Goal: Task Accomplishment & Management: Manage account settings

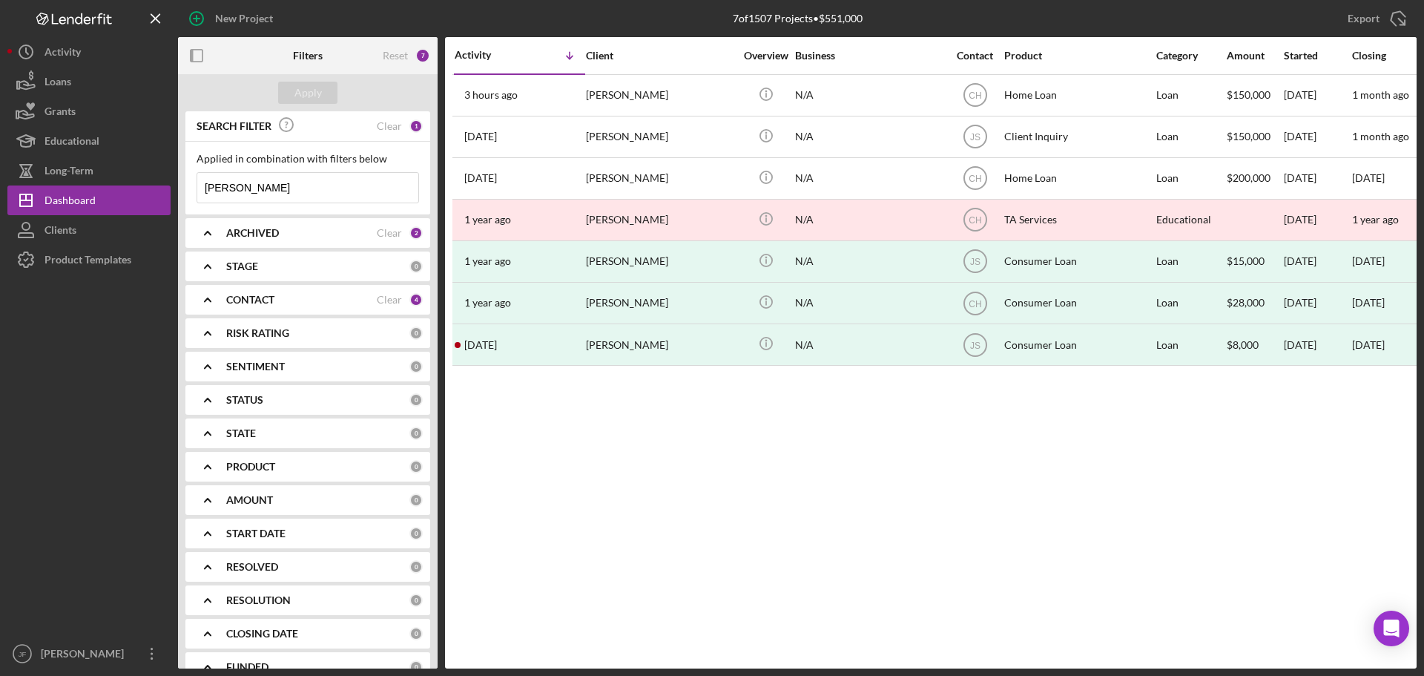
click at [280, 181] on input "[PERSON_NAME]" at bounding box center [307, 188] width 221 height 30
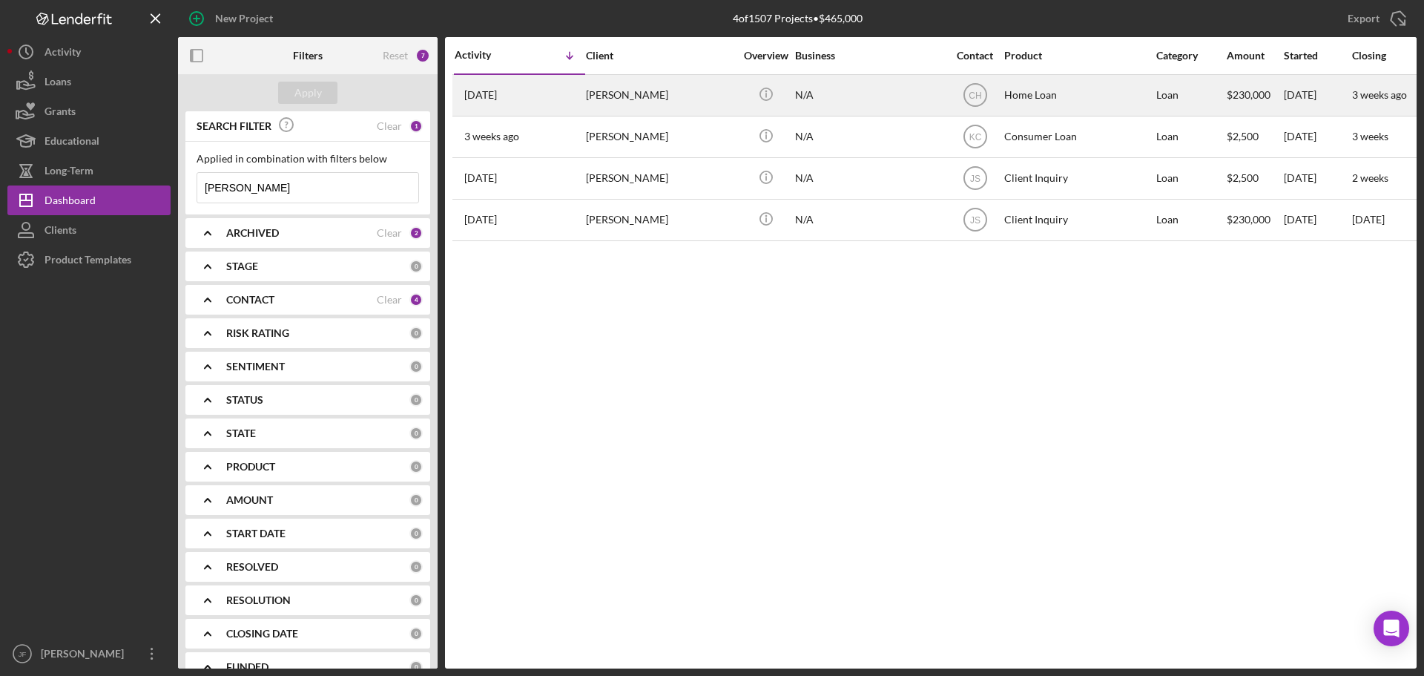
type input "[PERSON_NAME]"
click at [616, 102] on div "[PERSON_NAME]" at bounding box center [660, 95] width 148 height 39
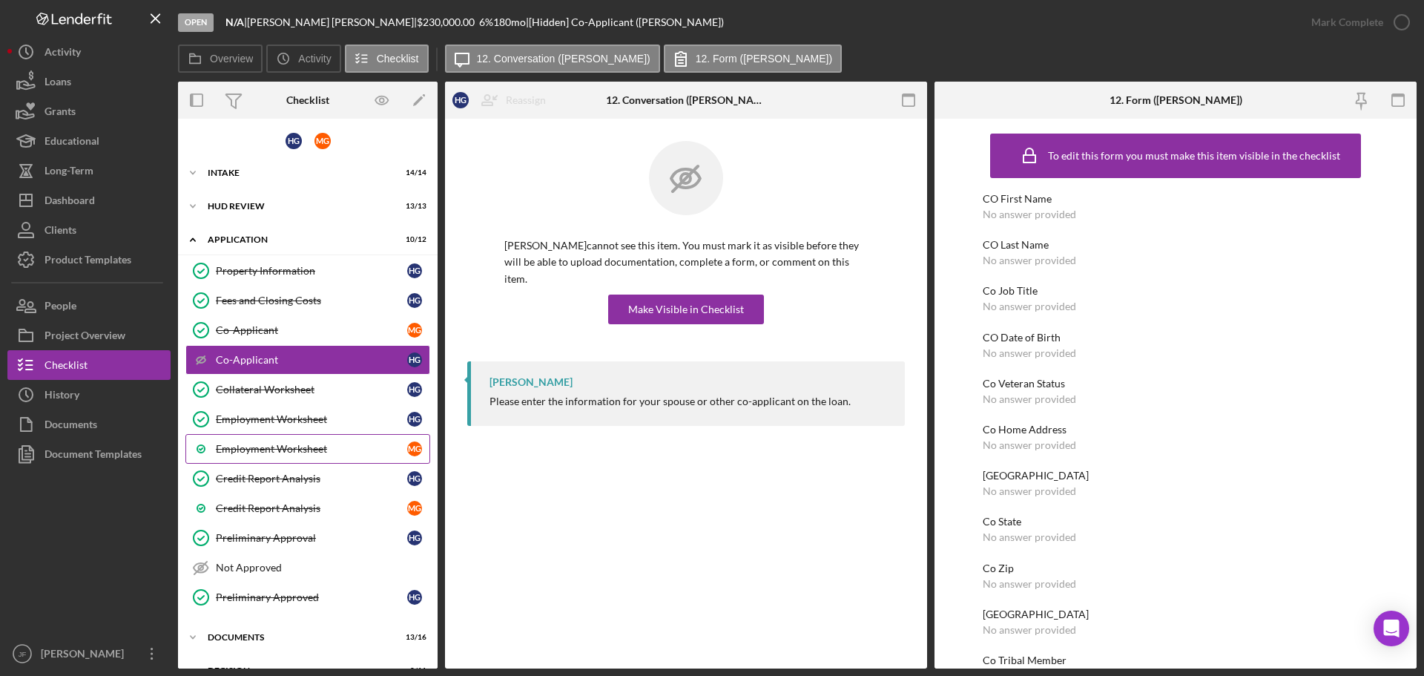
scroll to position [59, 0]
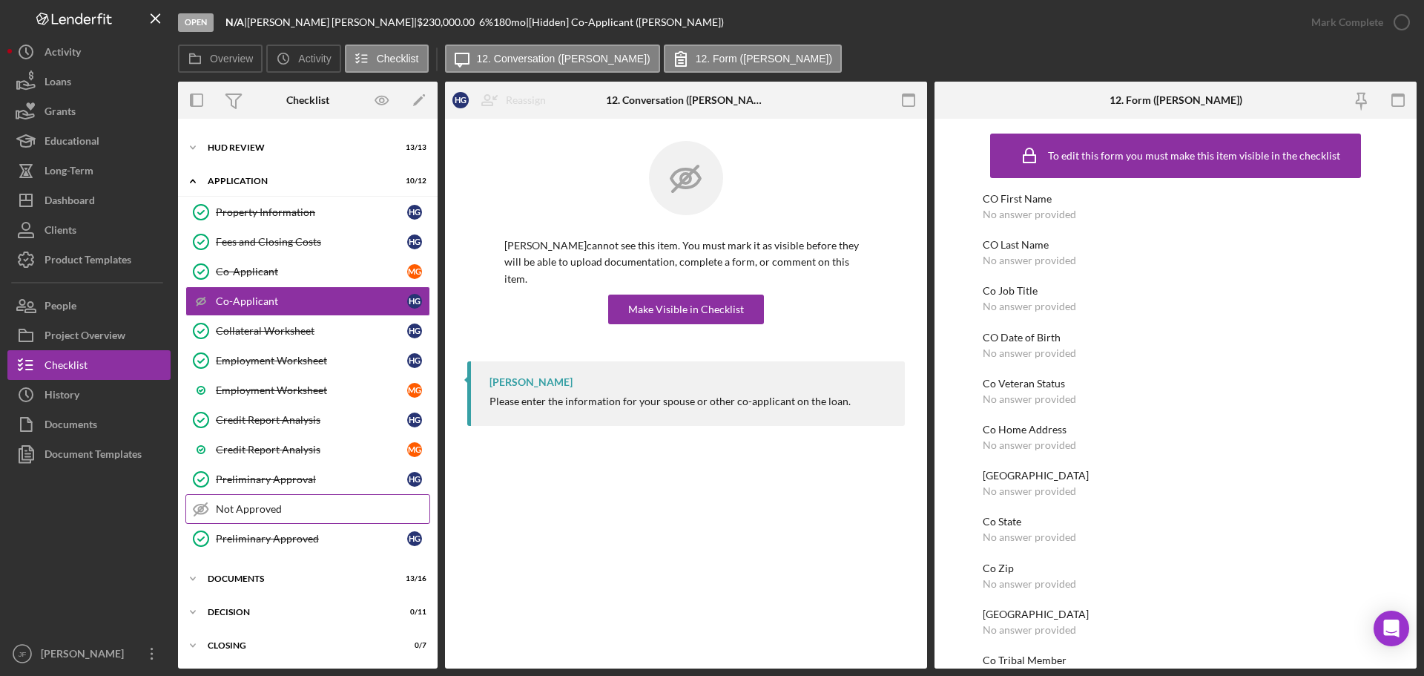
click at [269, 511] on div "Not Approved" at bounding box center [323, 509] width 214 height 12
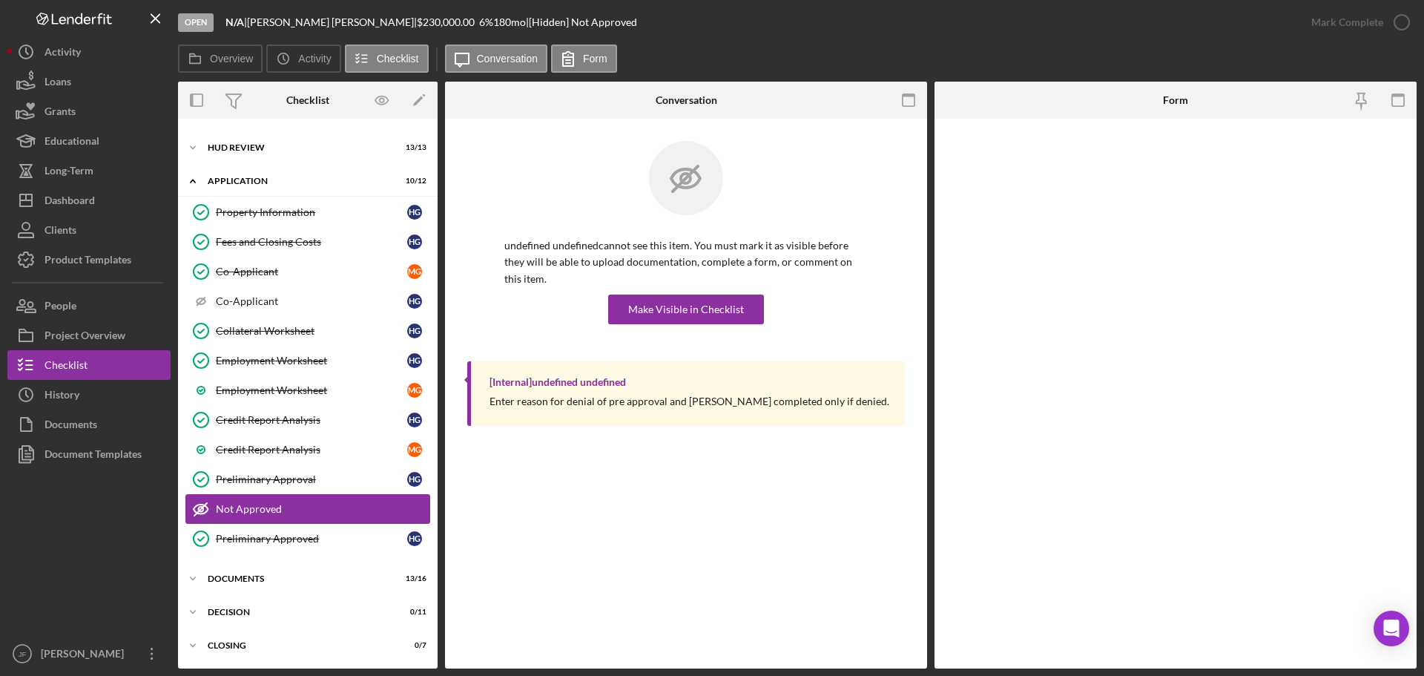
scroll to position [59, 0]
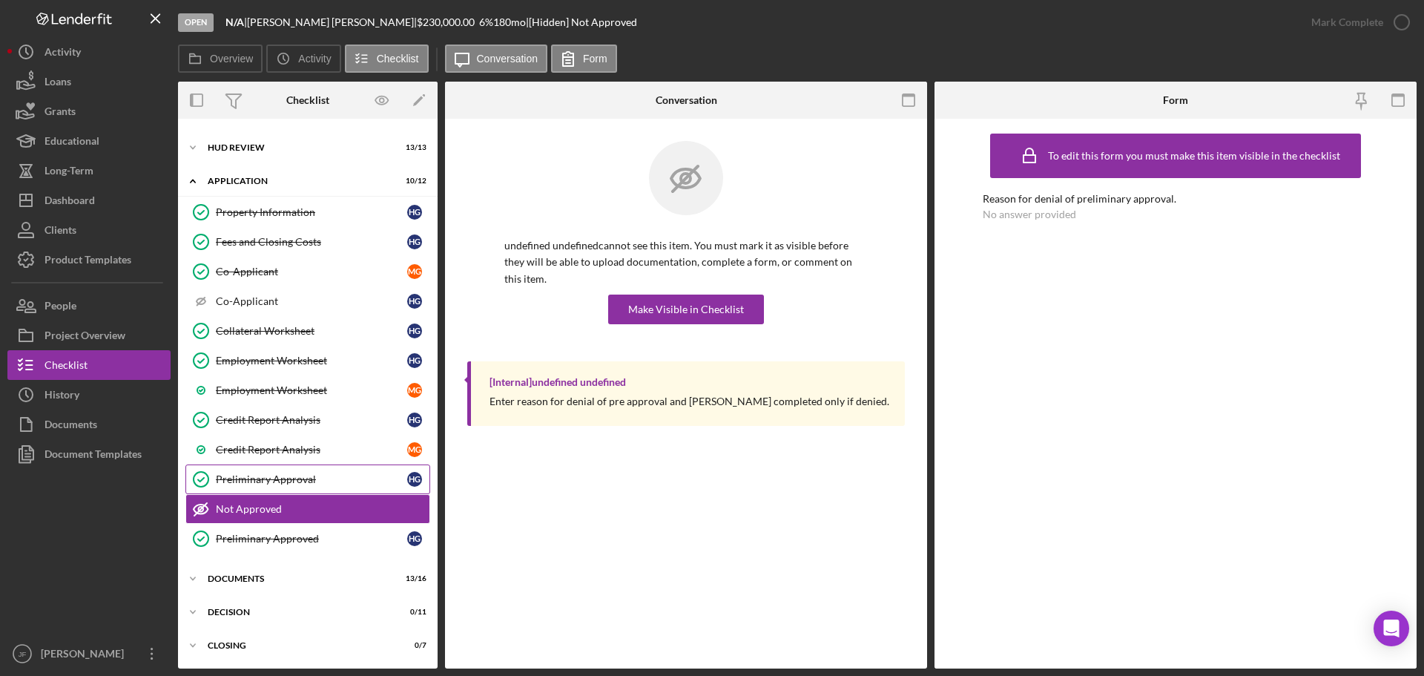
click at [266, 476] on div "Preliminary Approval" at bounding box center [311, 479] width 191 height 12
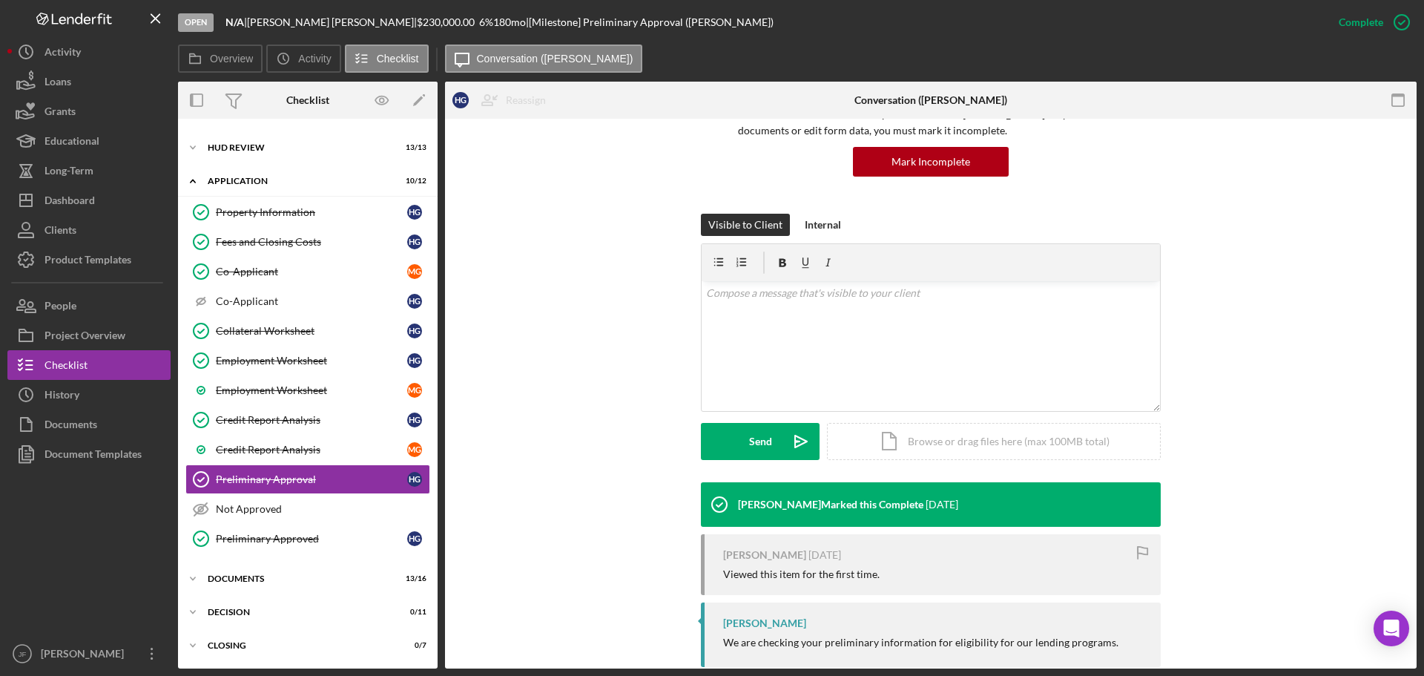
scroll to position [159, 0]
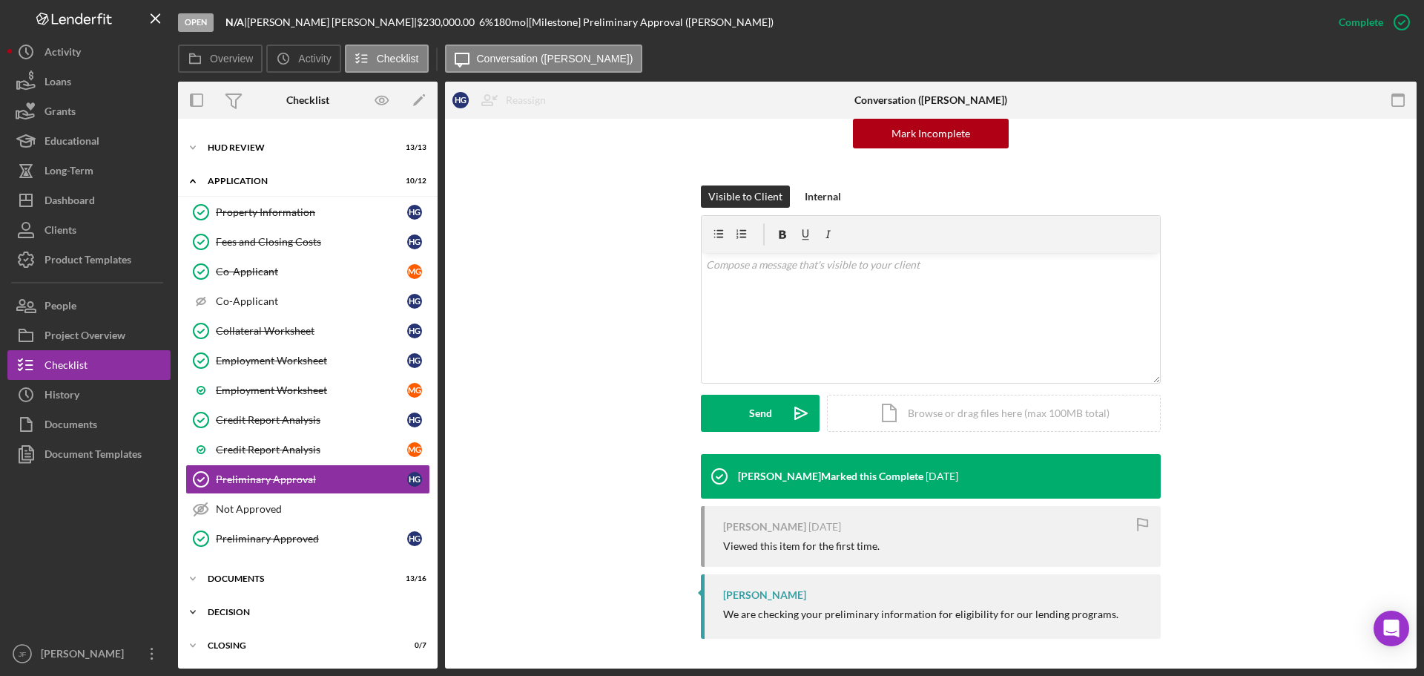
click at [313, 610] on div "Decision" at bounding box center [313, 611] width 211 height 9
click at [297, 575] on div "Documents" at bounding box center [313, 578] width 211 height 9
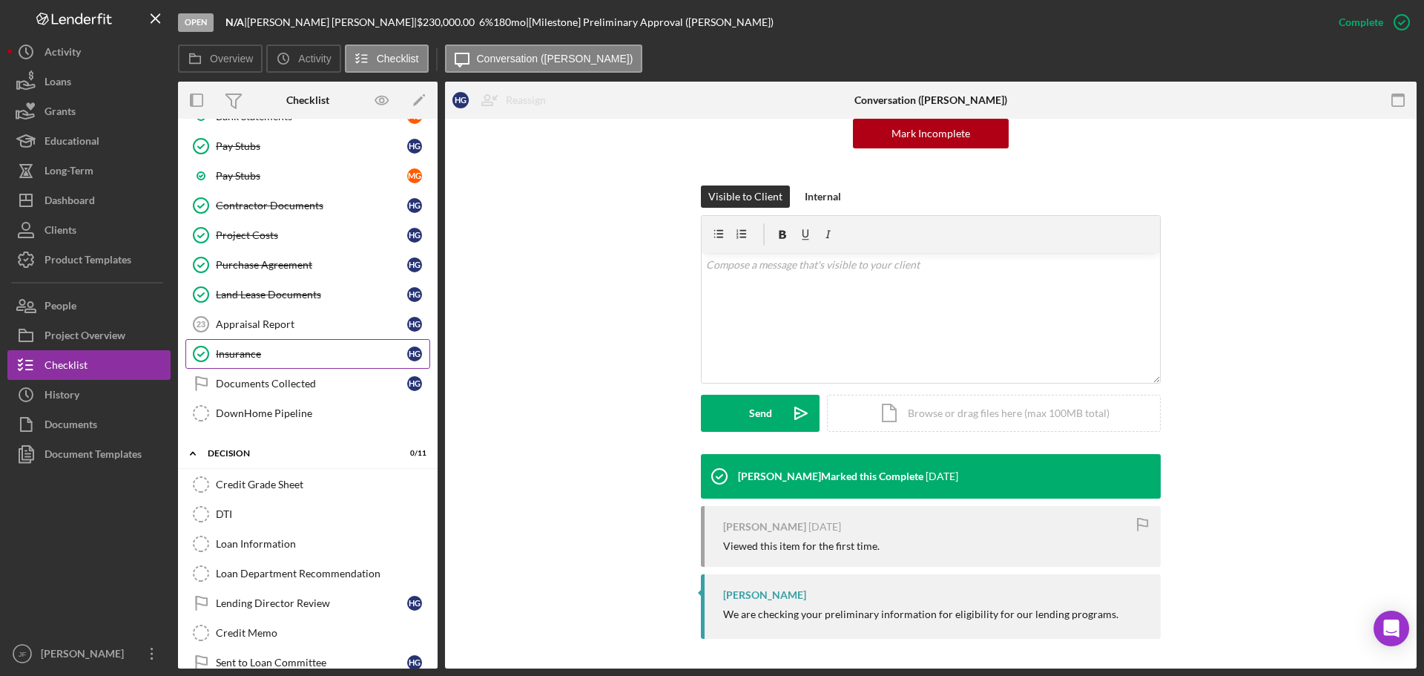
scroll to position [726, 0]
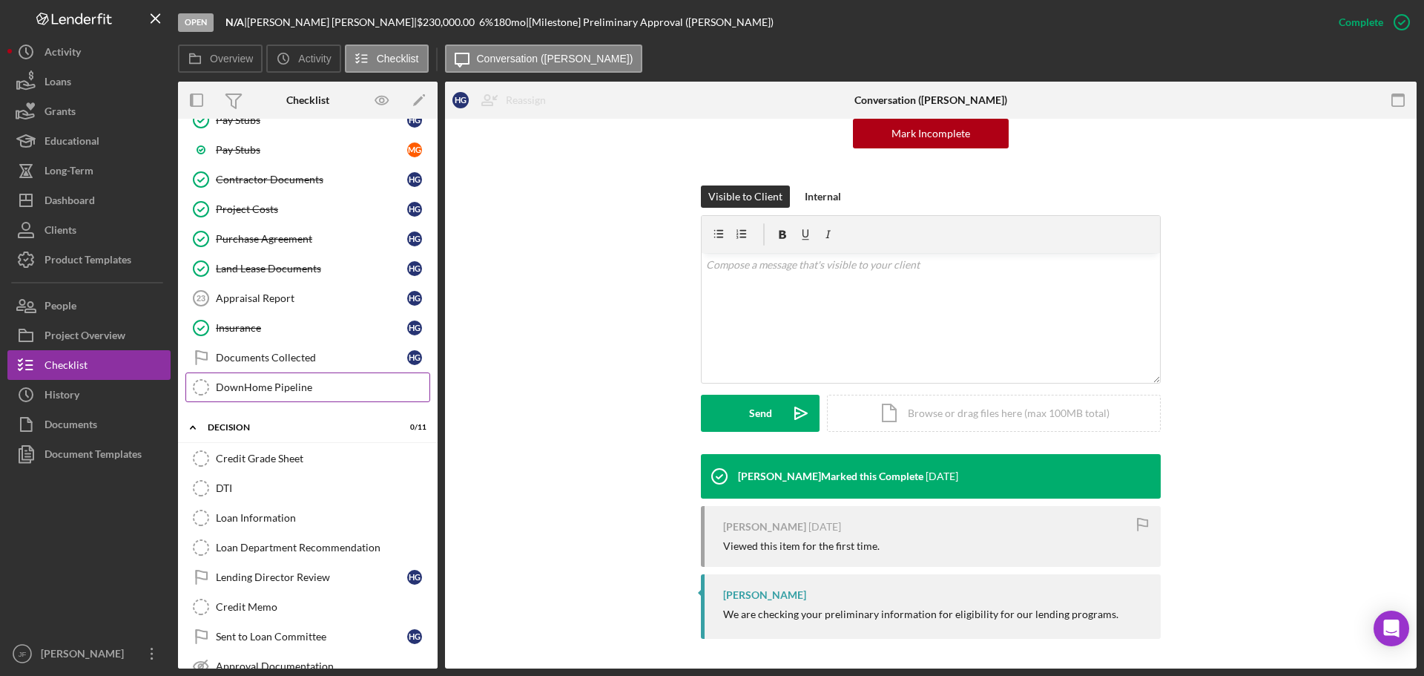
click at [260, 385] on div "DownHome Pipeline" at bounding box center [323, 387] width 214 height 12
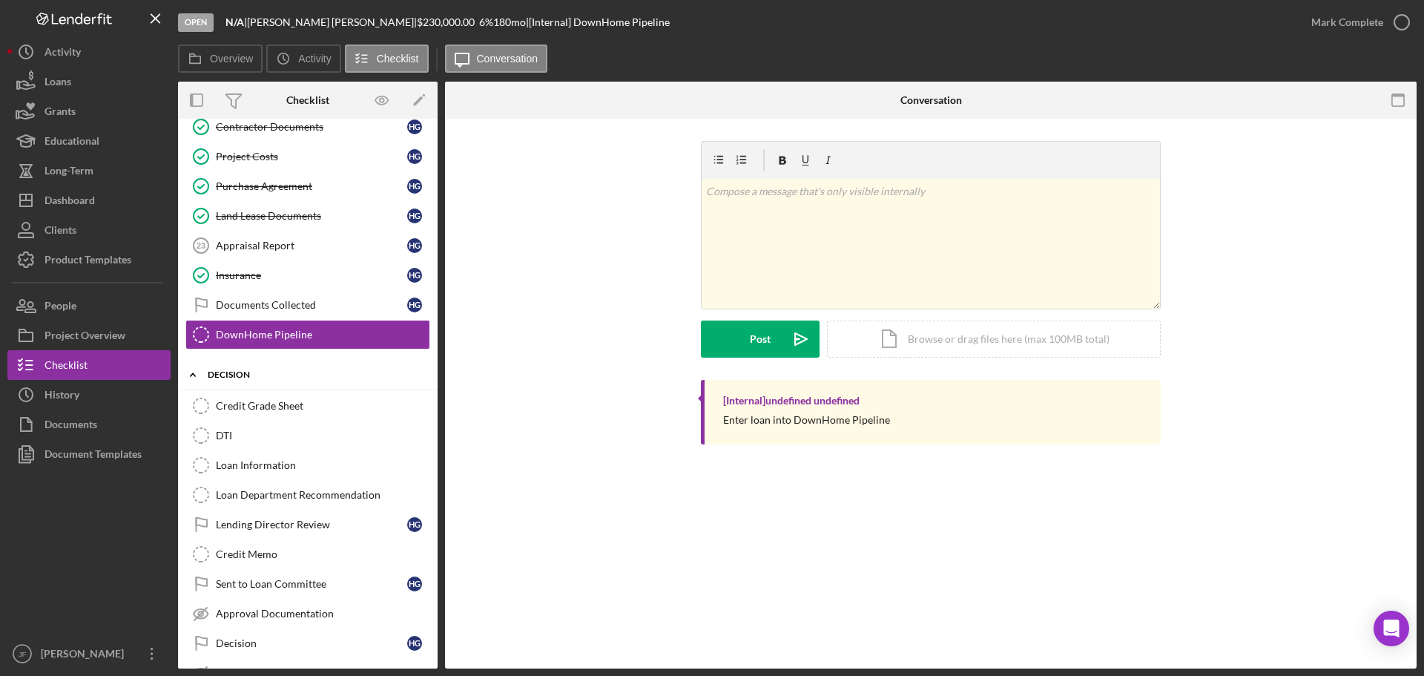
scroll to position [800, 0]
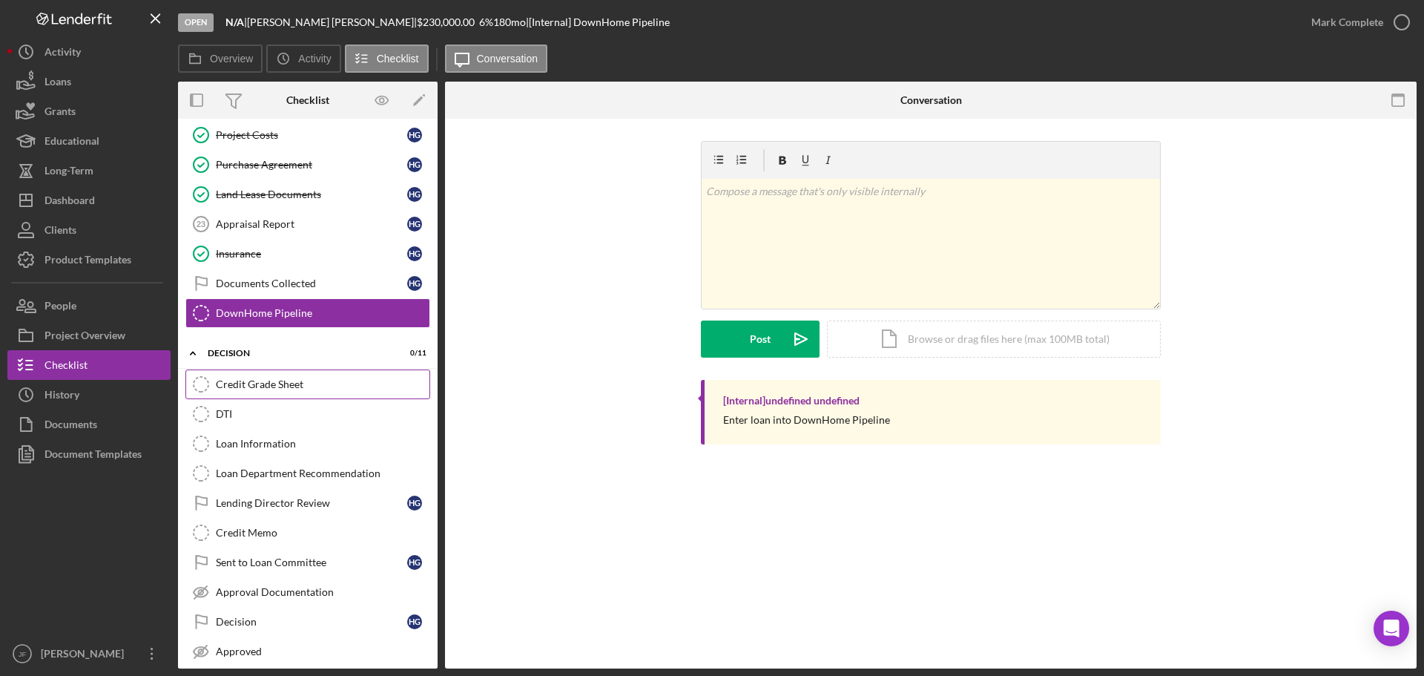
click at [265, 388] on div "Credit Grade Sheet" at bounding box center [323, 384] width 214 height 12
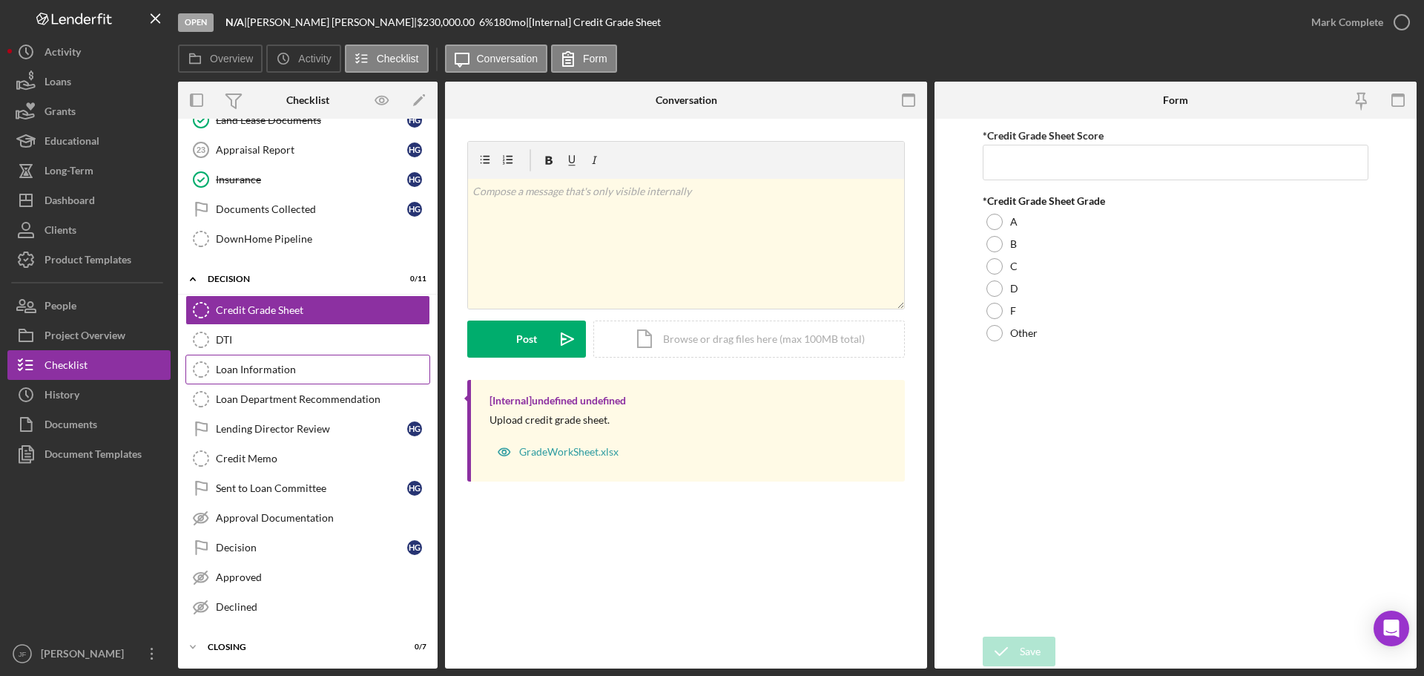
scroll to position [876, 0]
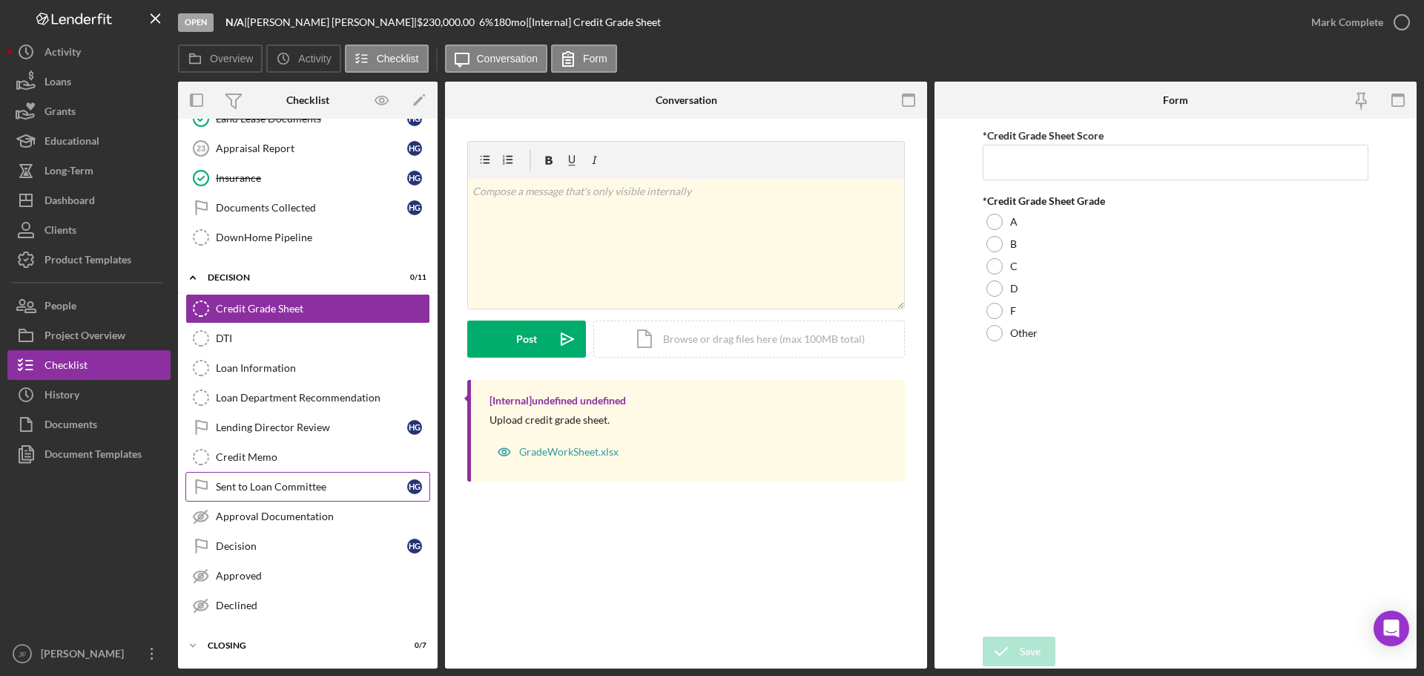
click at [280, 483] on div "Sent to Loan Committee" at bounding box center [311, 487] width 191 height 12
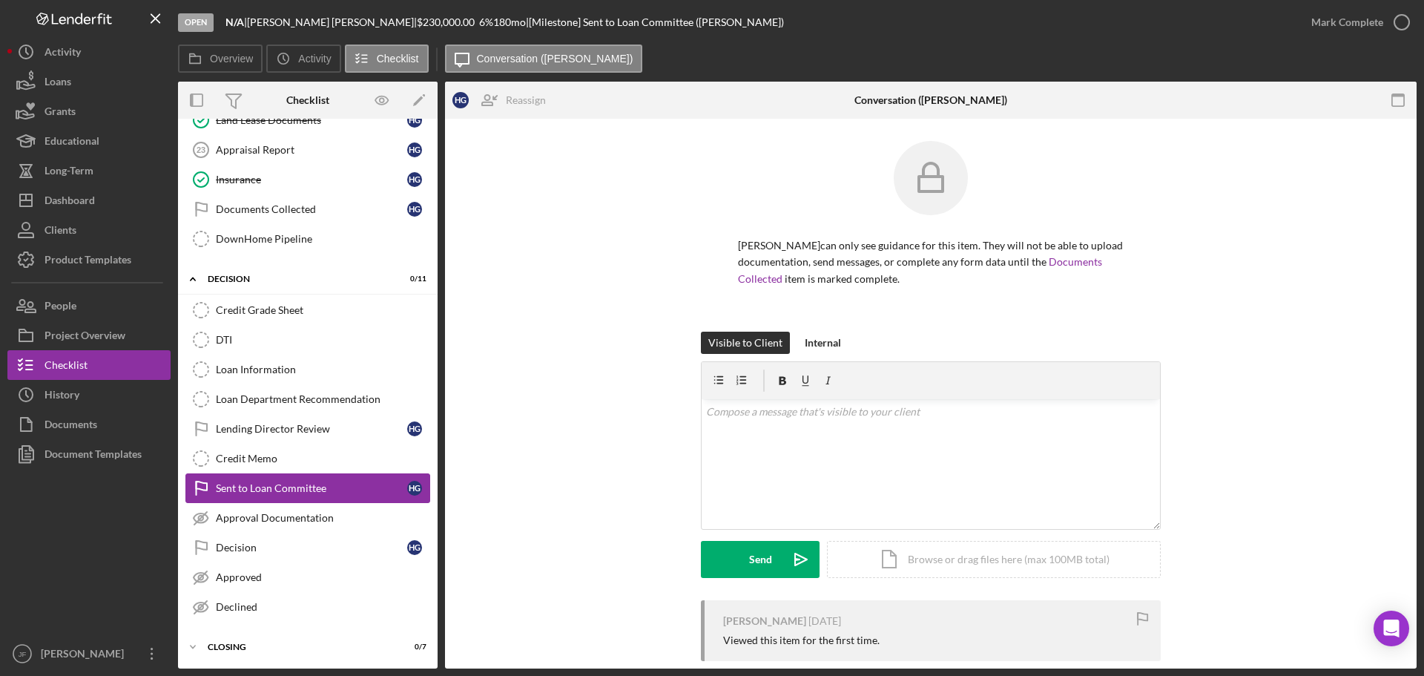
scroll to position [876, 0]
click at [280, 458] on div "Credit Memo" at bounding box center [323, 457] width 214 height 12
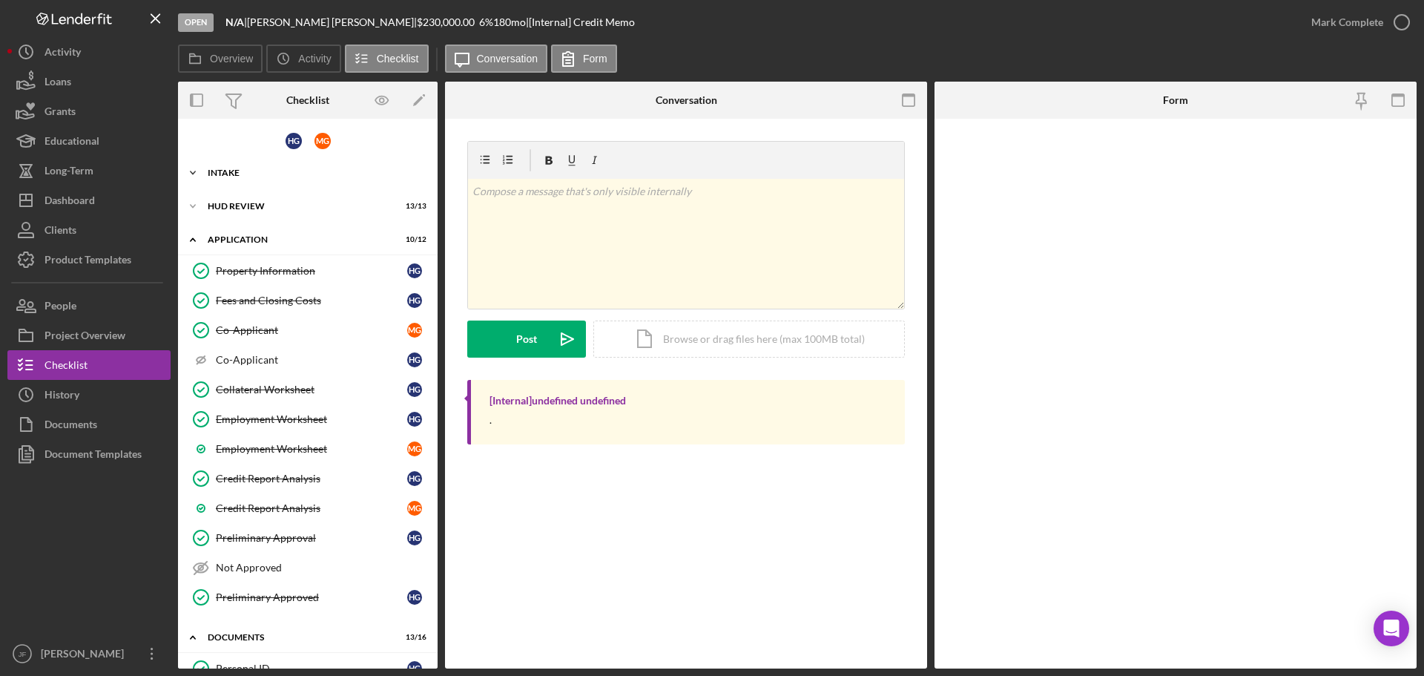
click at [320, 177] on div "Intake" at bounding box center [313, 172] width 211 height 9
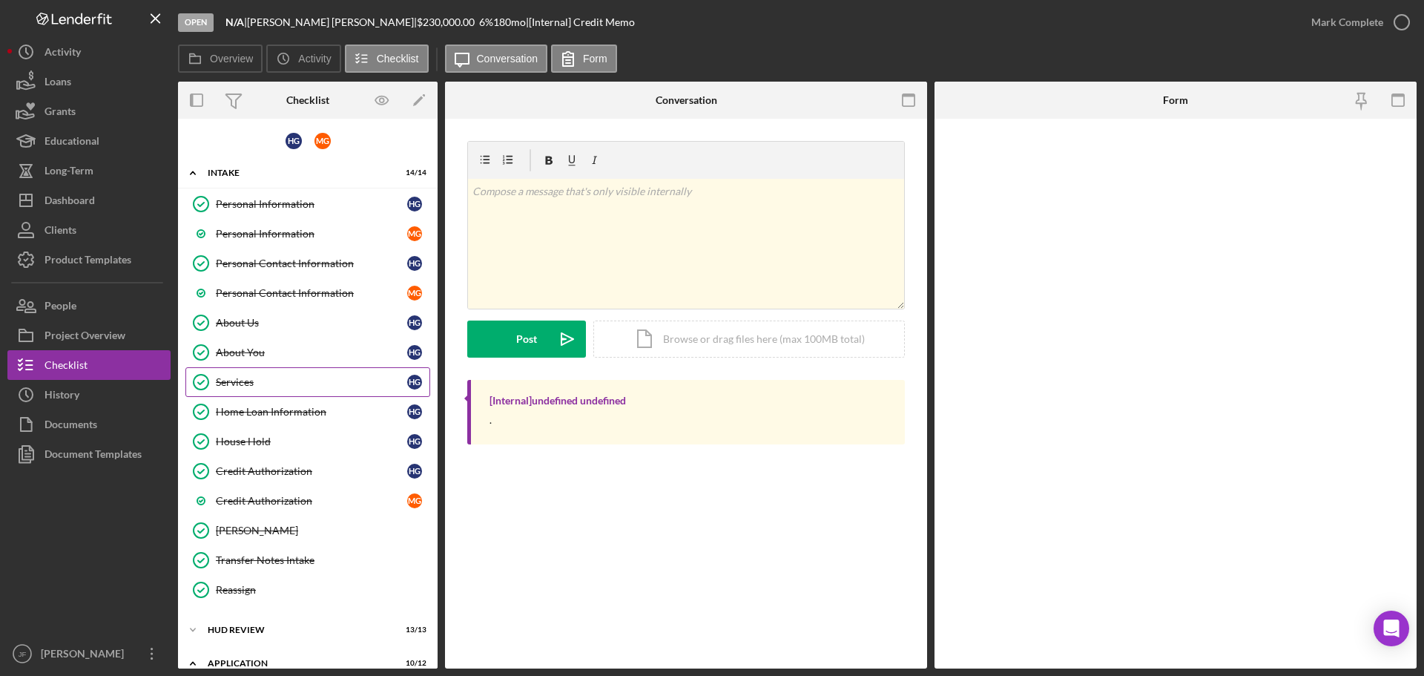
click at [283, 384] on div "Services" at bounding box center [311, 382] width 191 height 12
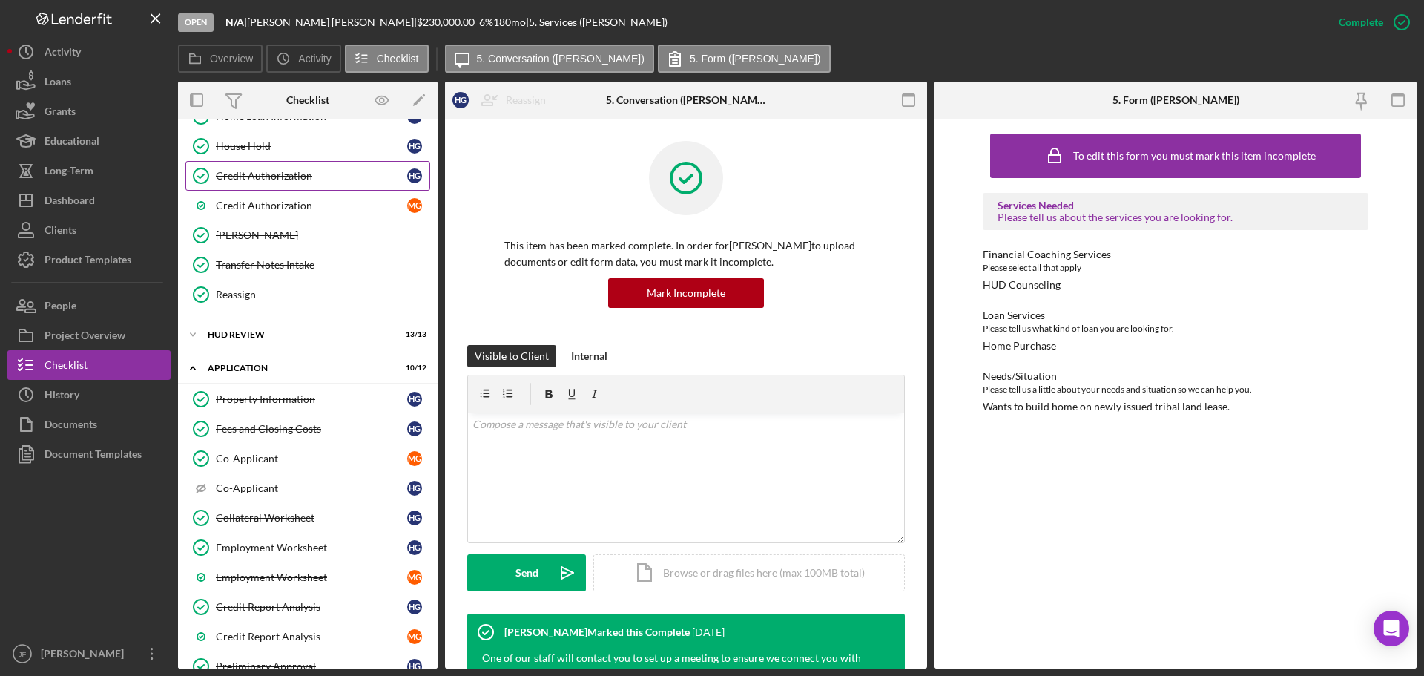
scroll to position [297, 0]
click at [320, 334] on div "HUD Review" at bounding box center [313, 333] width 211 height 9
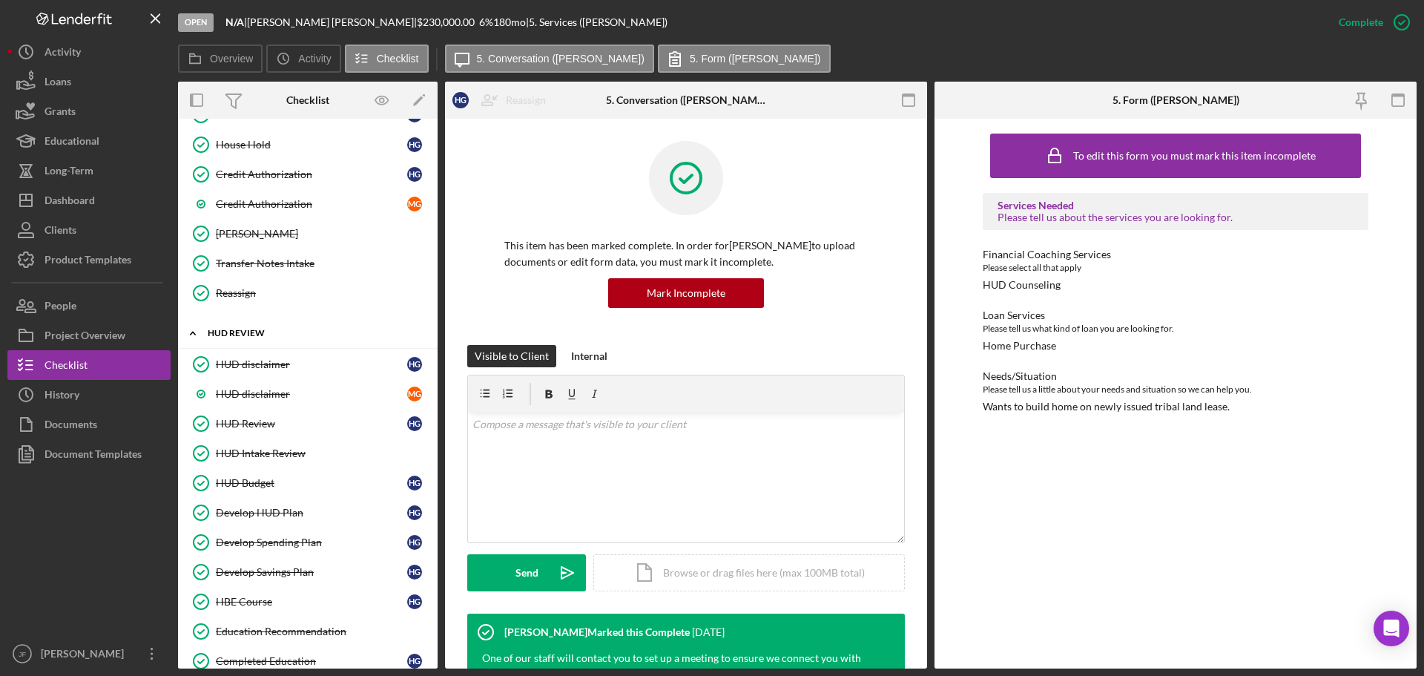
click at [320, 334] on div "HUD Review" at bounding box center [313, 333] width 211 height 9
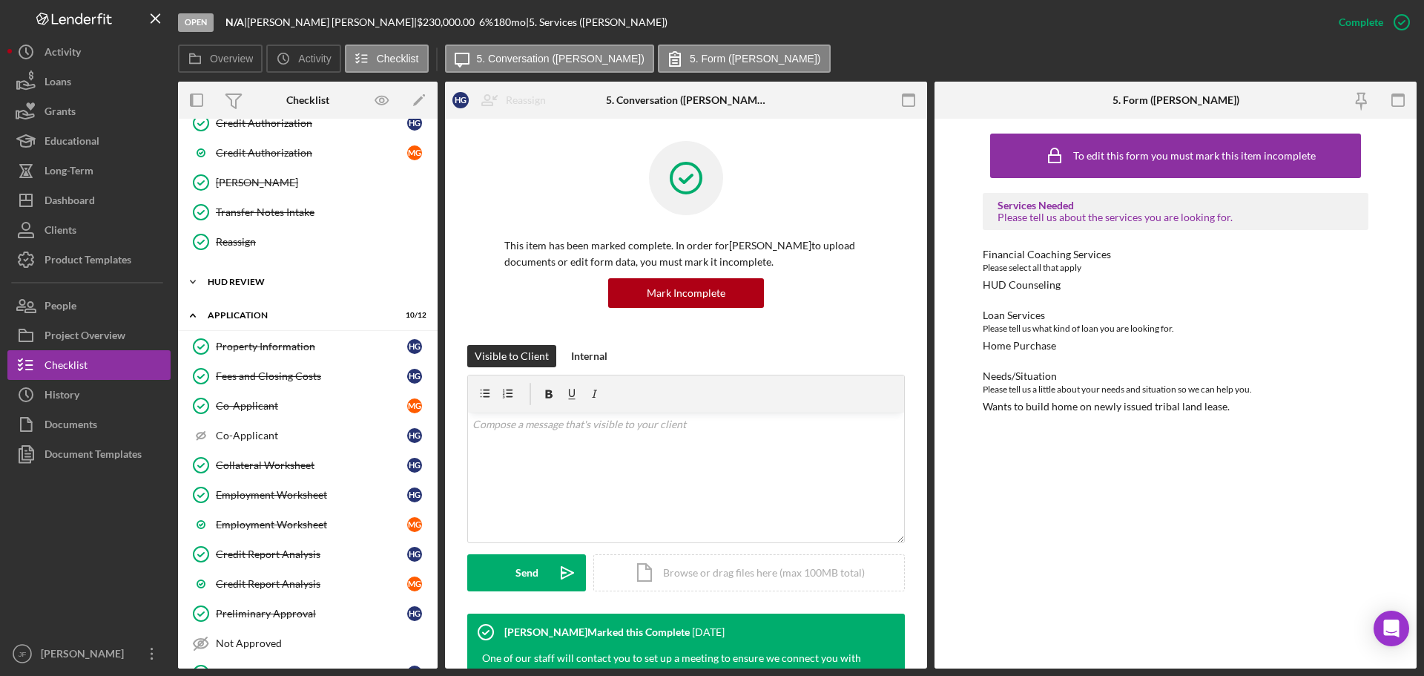
scroll to position [371, 0]
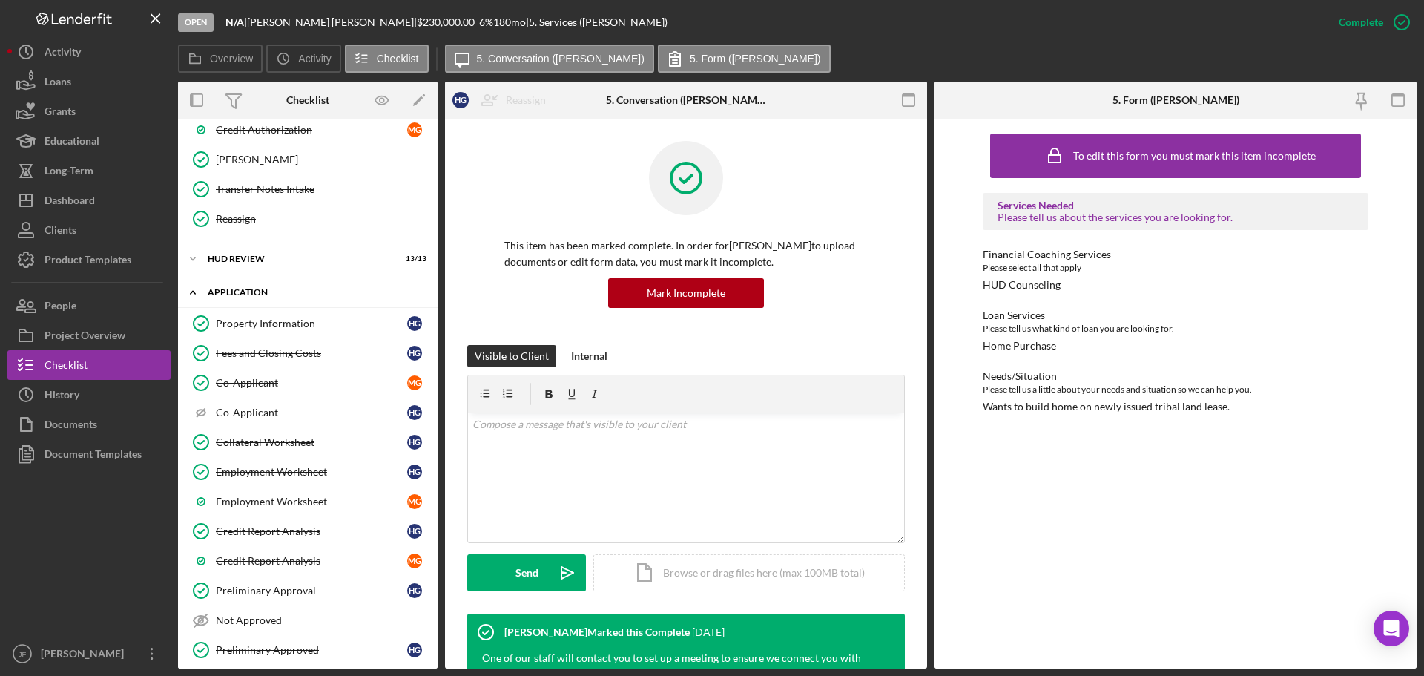
click at [192, 293] on icon "Icon/Expander" at bounding box center [193, 292] width 30 height 30
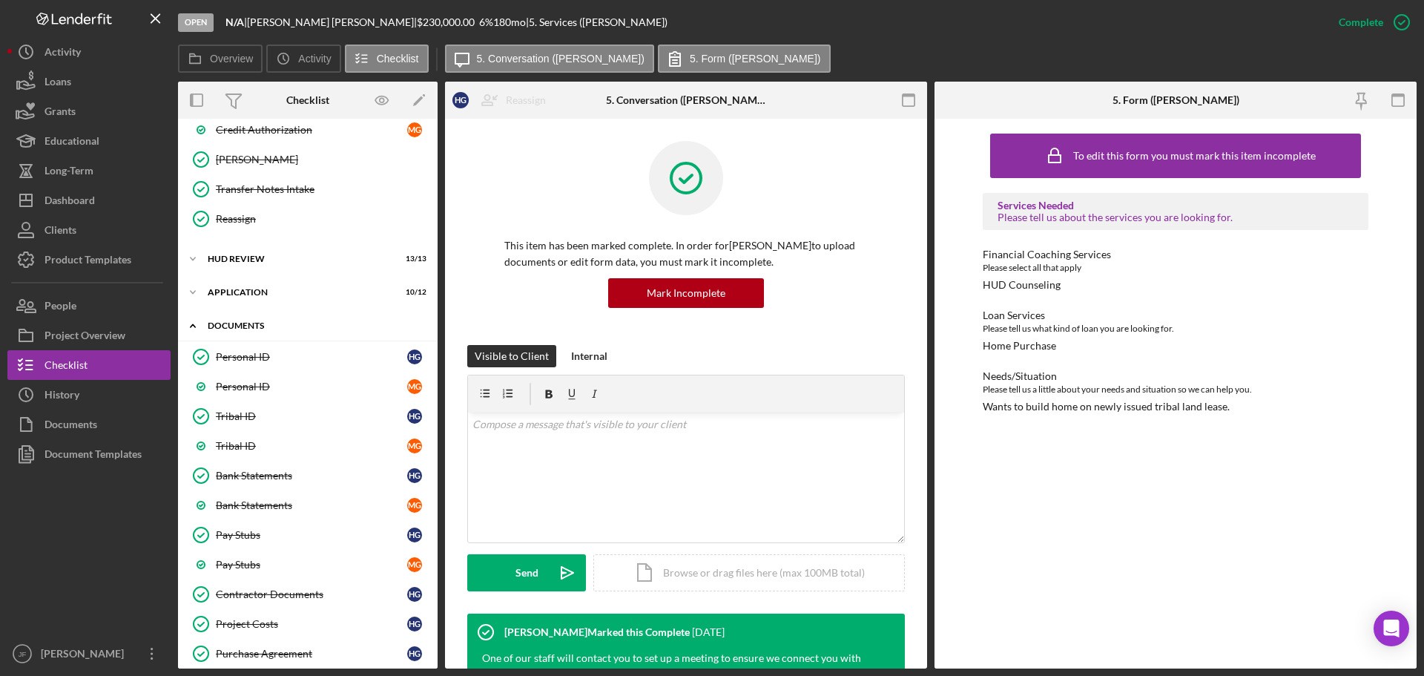
click at [229, 320] on div "Icon/Expander Documents 13 / 16" at bounding box center [308, 326] width 260 height 30
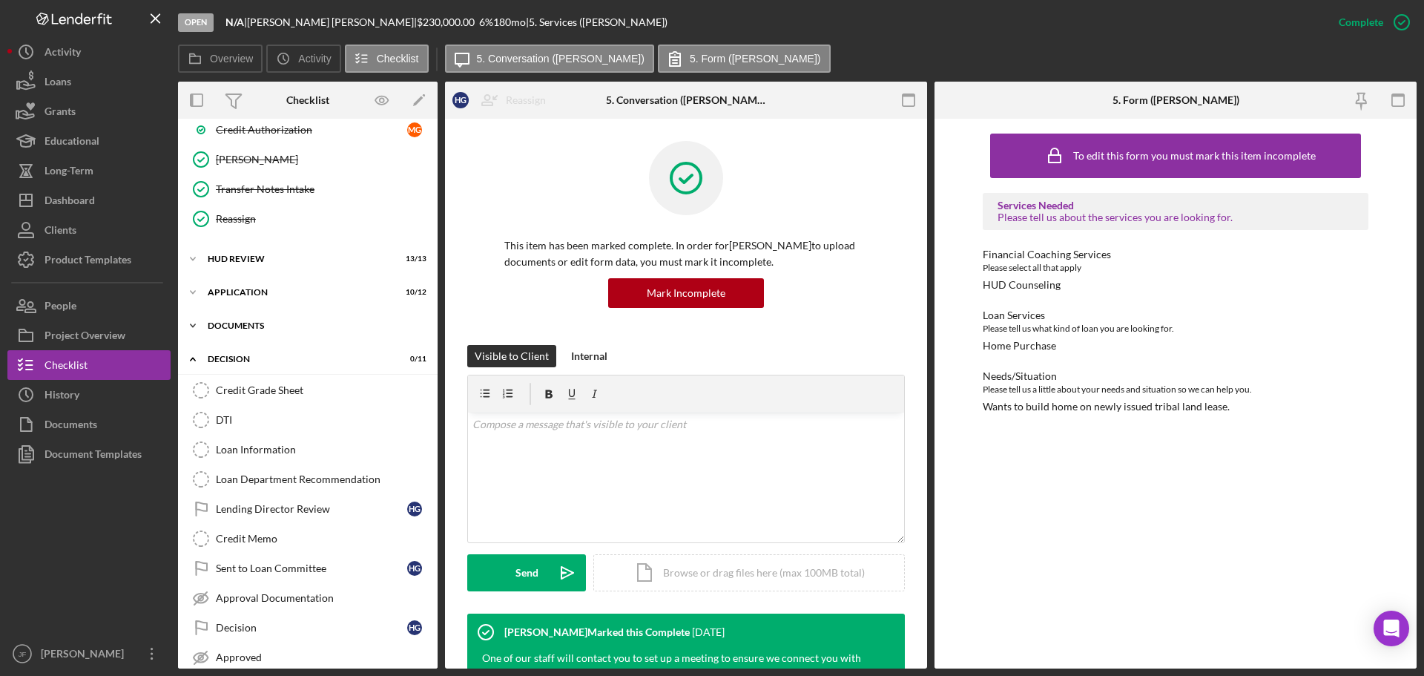
click at [232, 323] on div "Documents" at bounding box center [313, 325] width 211 height 9
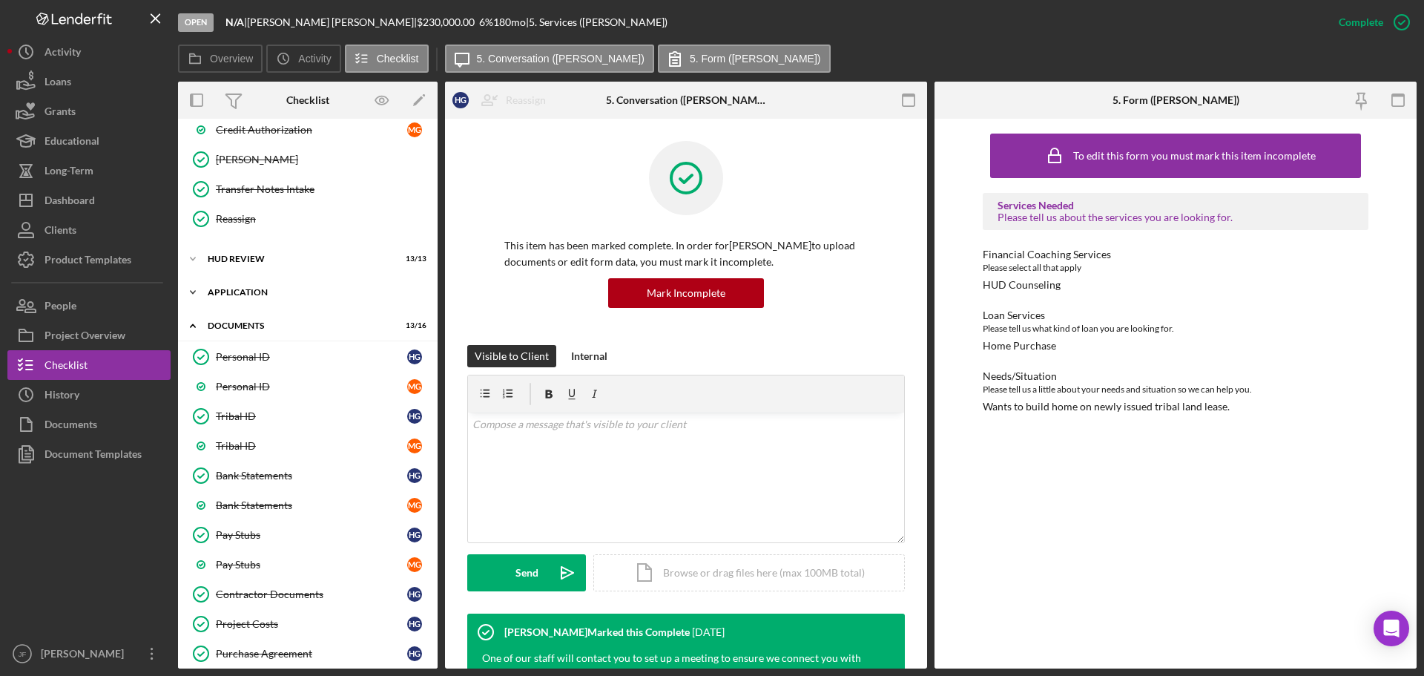
click at [235, 294] on div "Application" at bounding box center [313, 292] width 211 height 9
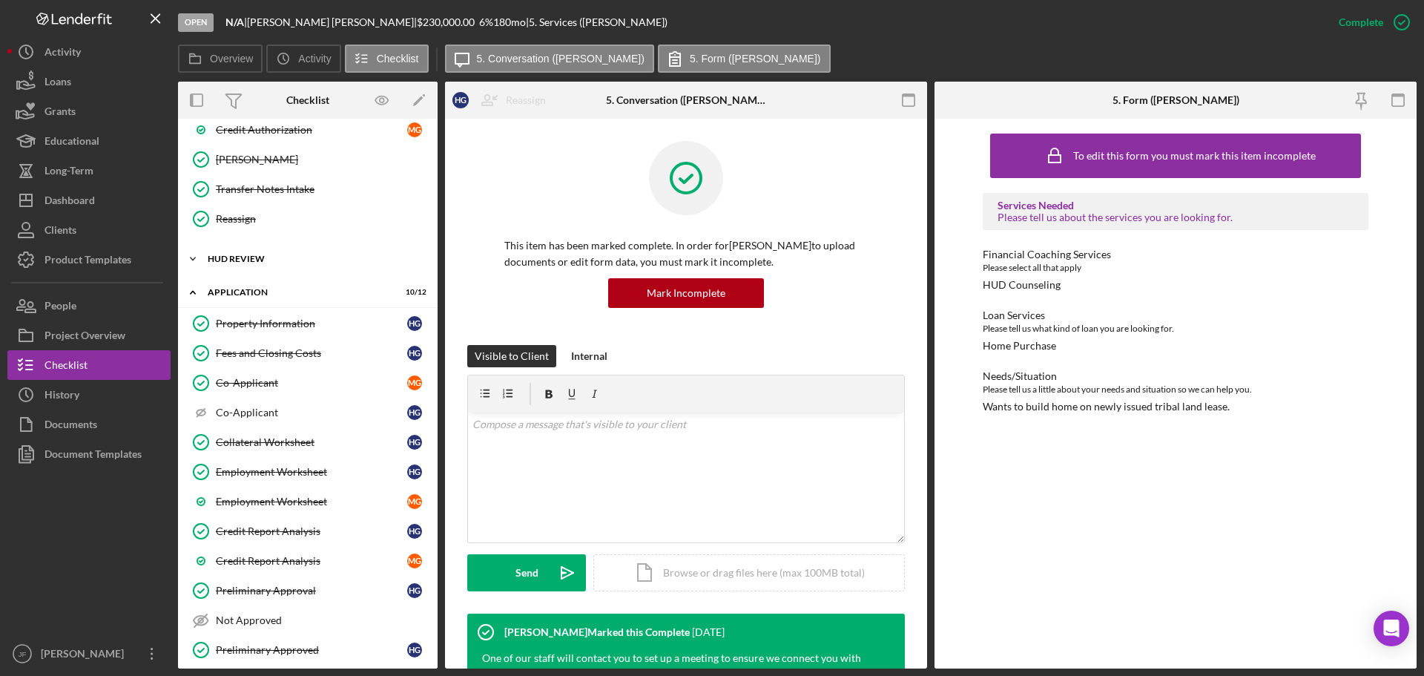
click at [248, 259] on div "HUD Review" at bounding box center [313, 258] width 211 height 9
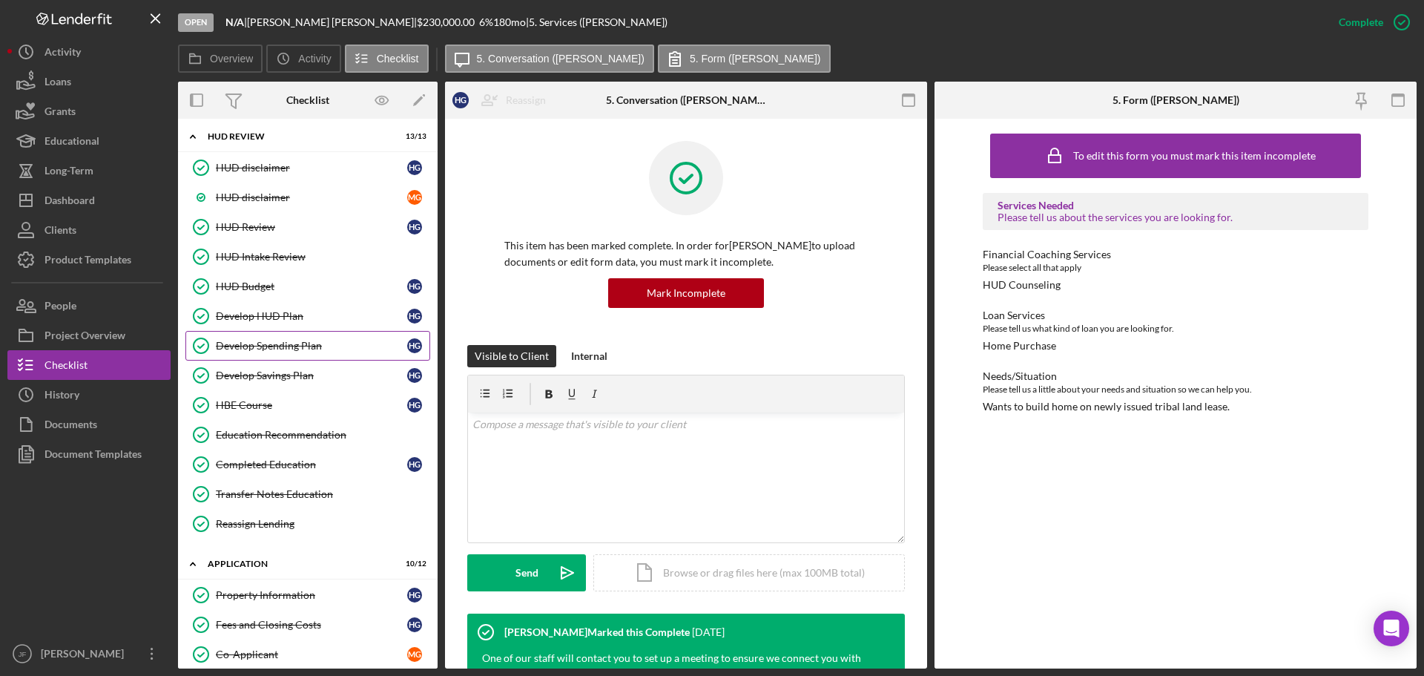
scroll to position [519, 0]
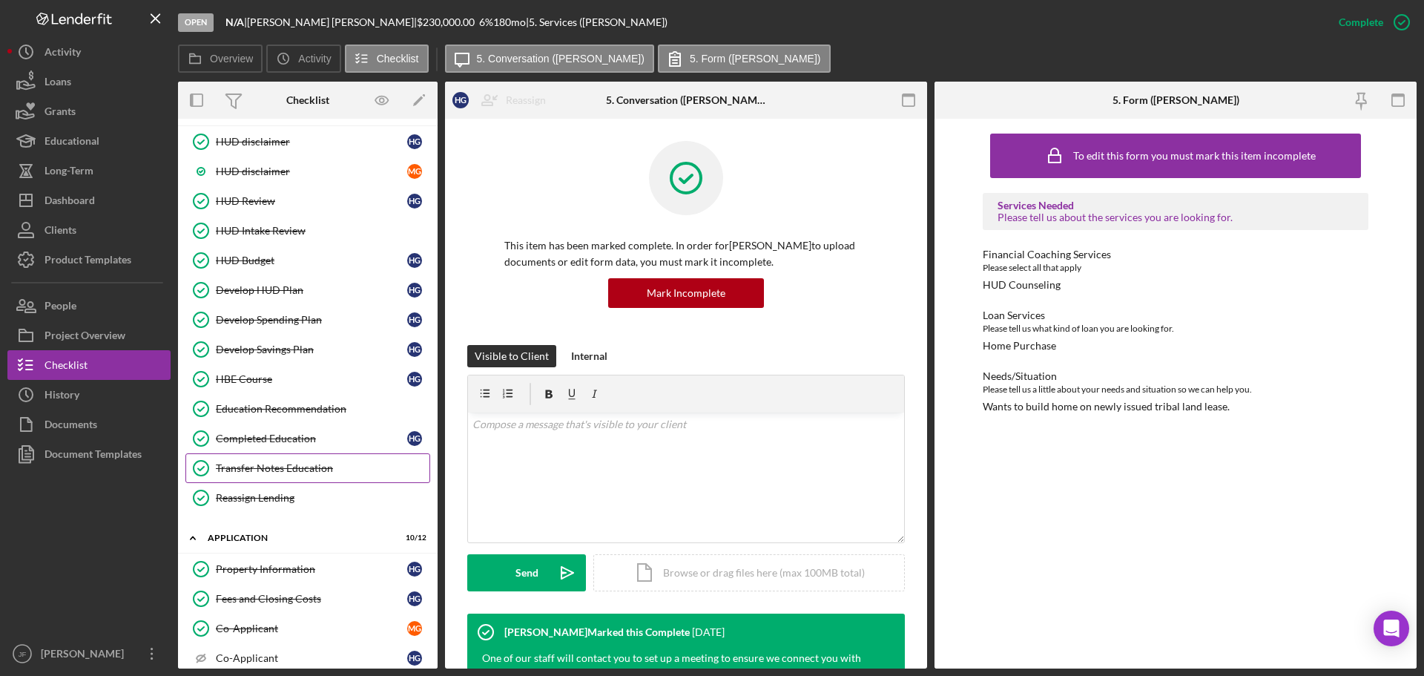
click at [317, 469] on div "Transfer Notes Education" at bounding box center [323, 468] width 214 height 12
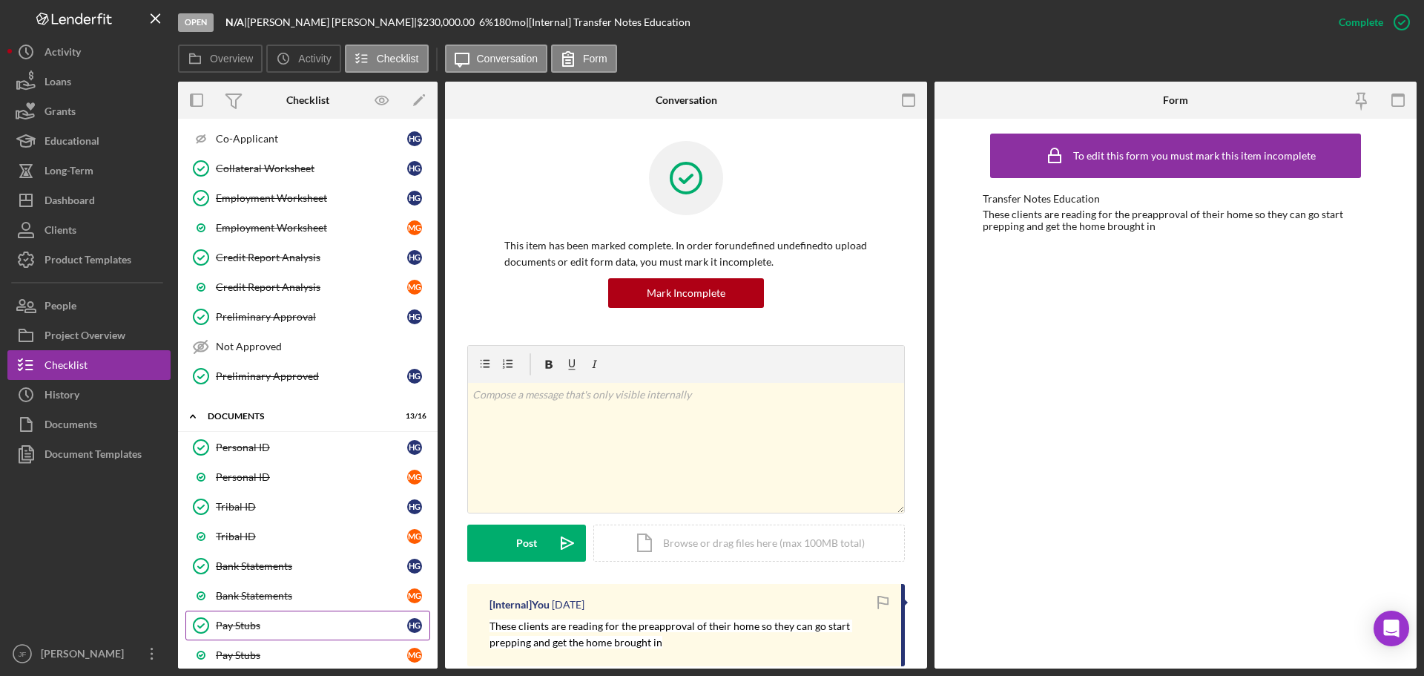
scroll to position [964, 0]
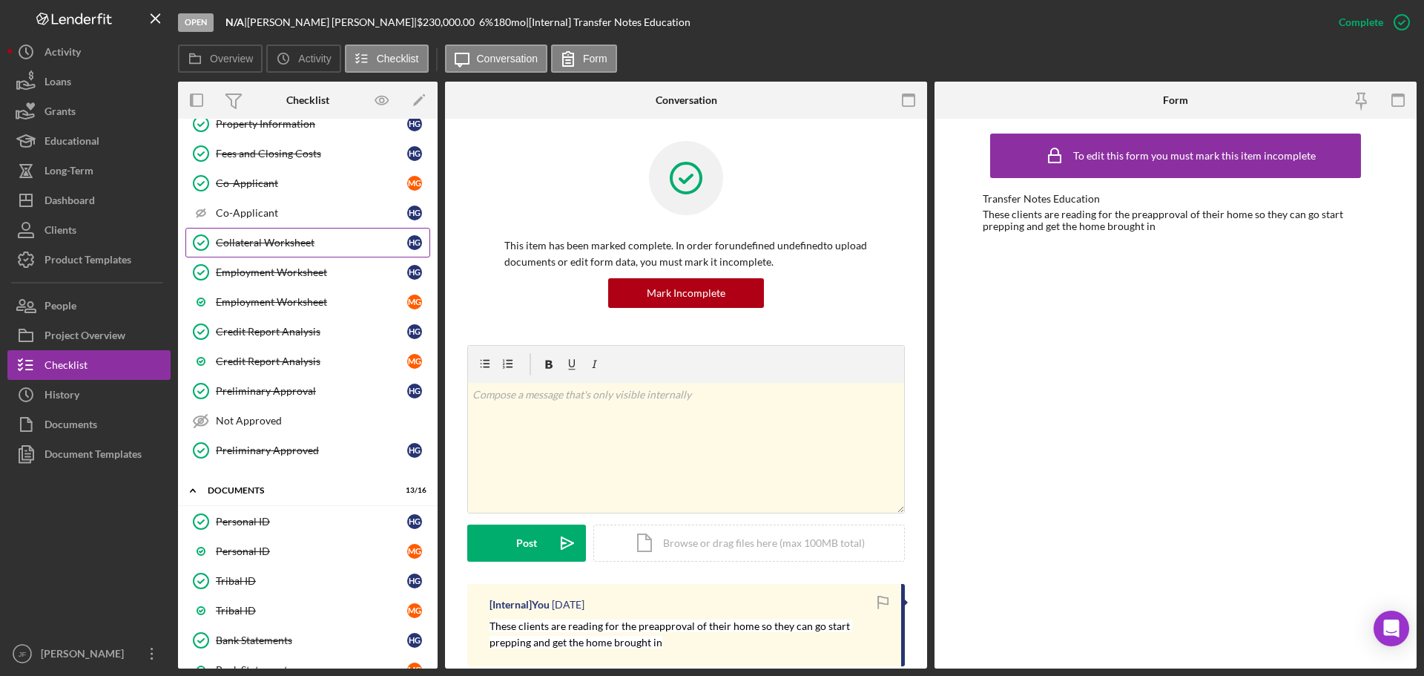
click at [250, 245] on div "Collateral Worksheet" at bounding box center [311, 243] width 191 height 12
